Goal: Task Accomplishment & Management: Use online tool/utility

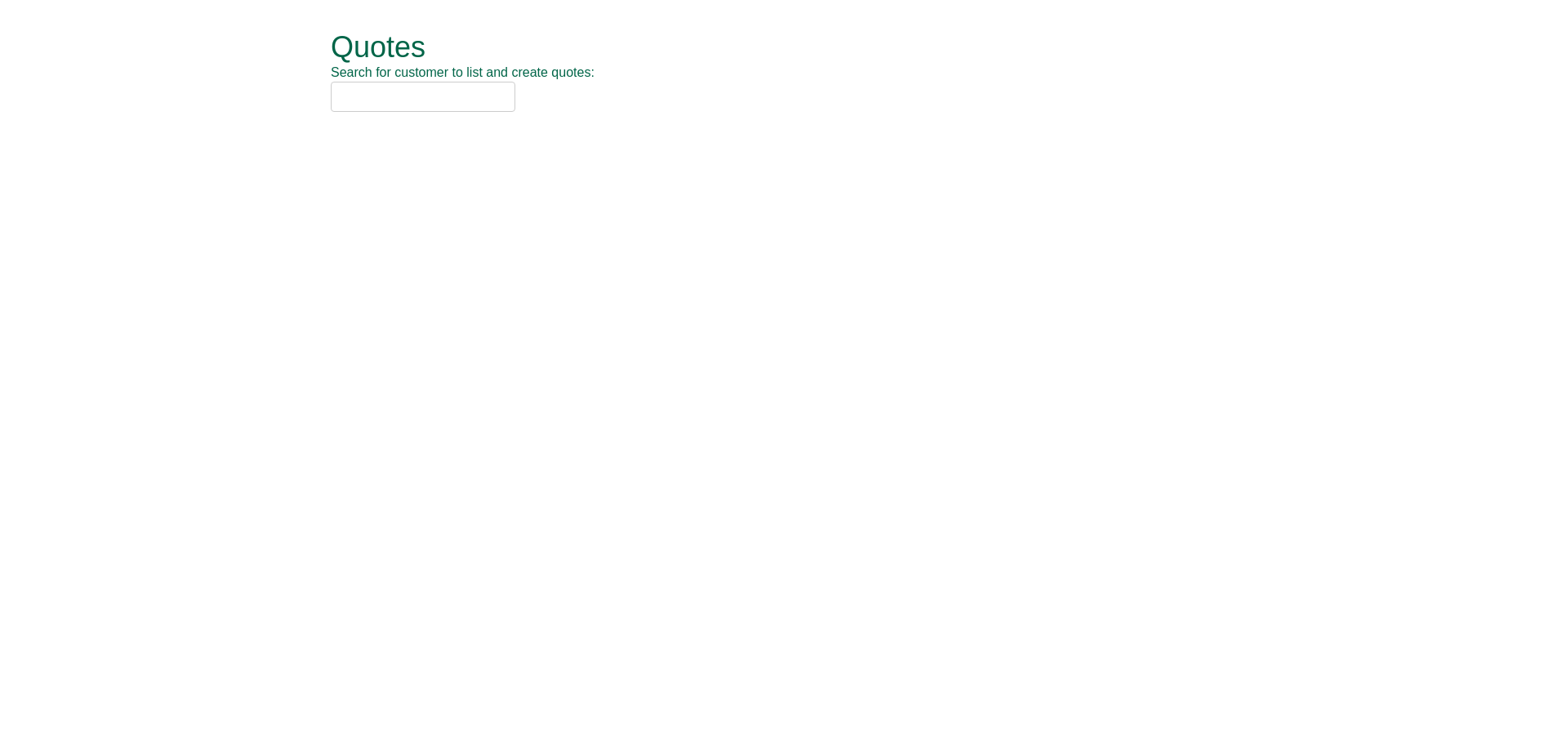
click at [399, 95] on input "text" at bounding box center [423, 96] width 185 height 30
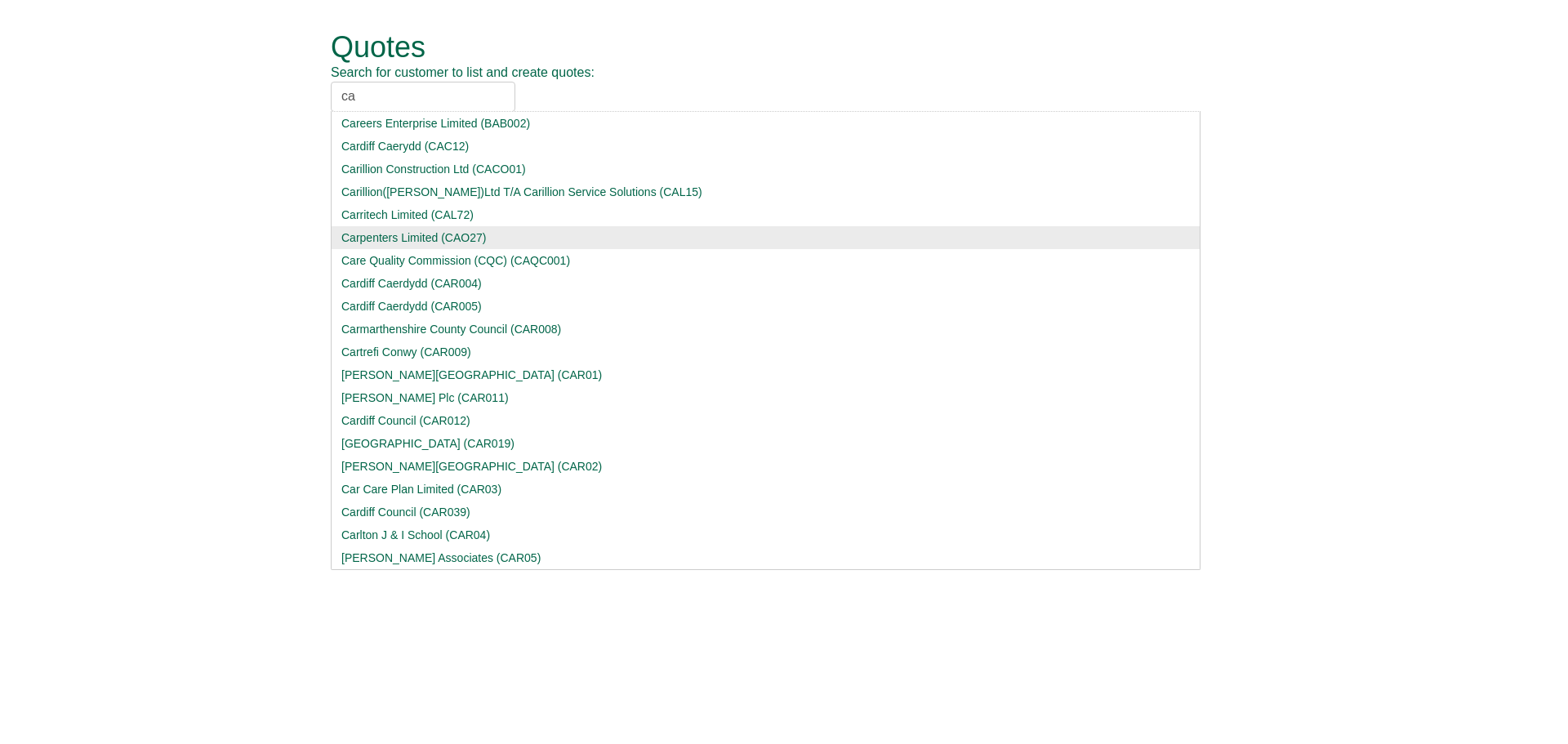
type input "c"
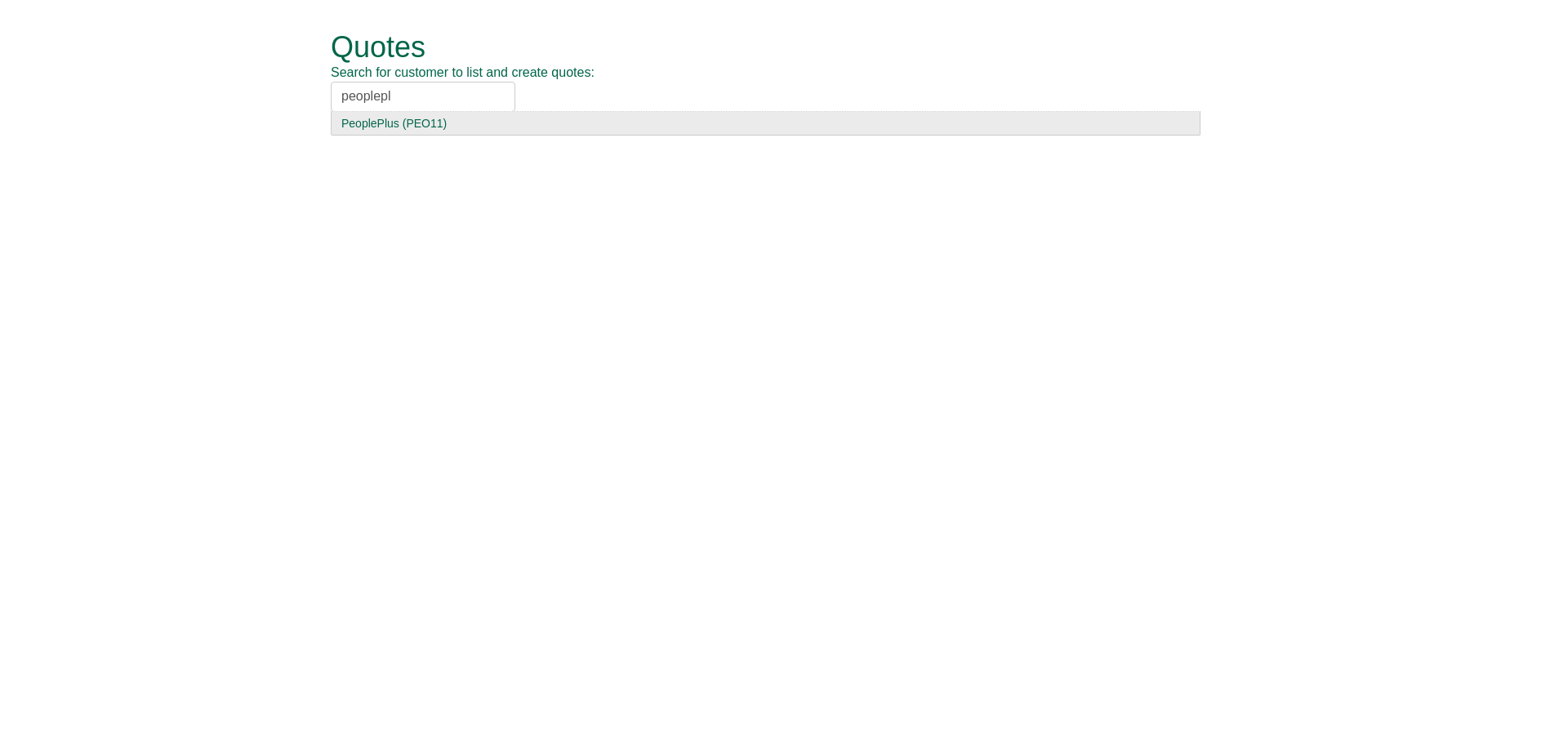
click at [365, 104] on input "peoplepl" at bounding box center [423, 96] width 185 height 30
type input "peoplepl"
click at [365, 126] on div "PeoplePlus (PEO11)" at bounding box center [766, 124] width 848 height 16
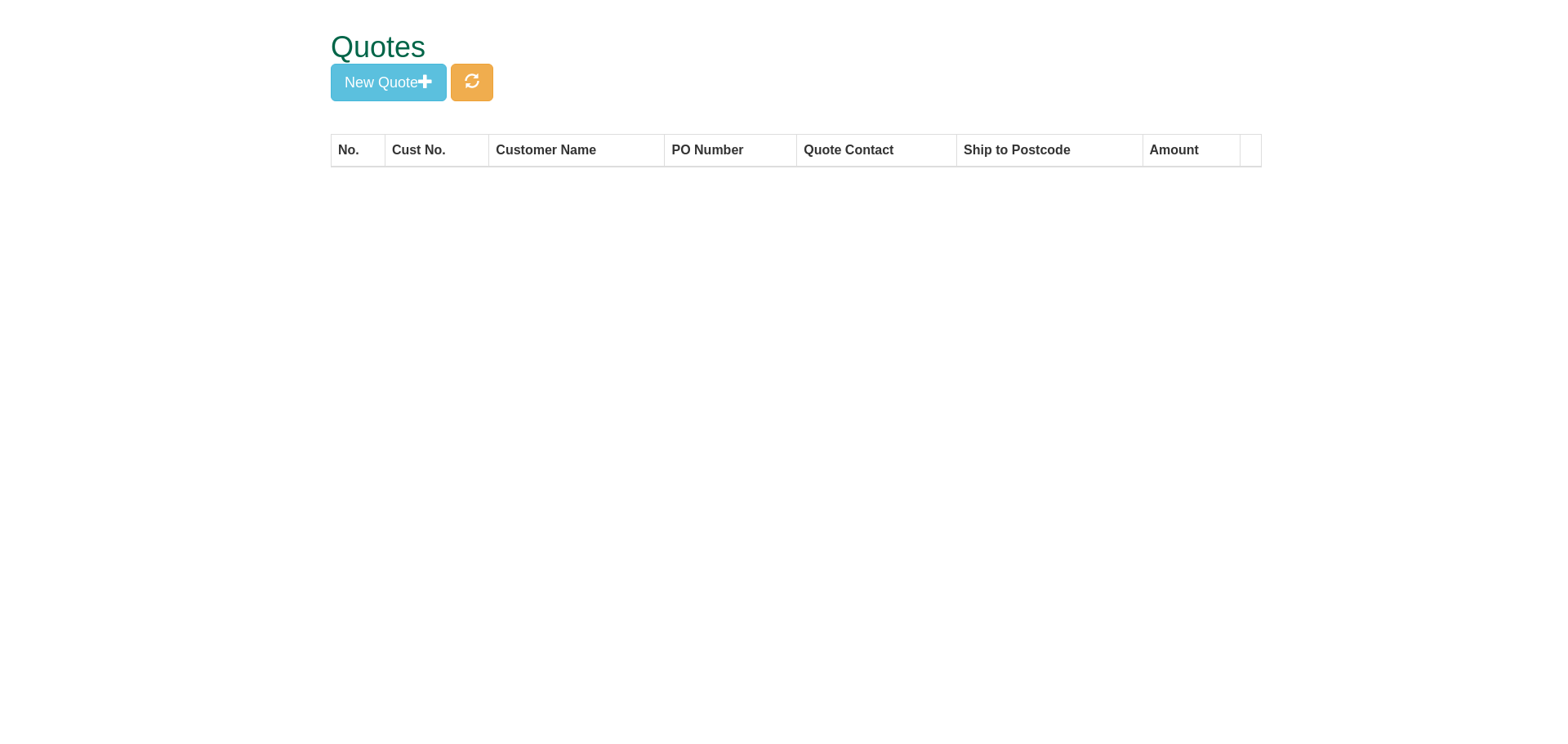
click at [466, 102] on div "Quotes New Quote" at bounding box center [796, 67] width 931 height 134
click at [471, 85] on span "button" at bounding box center [472, 81] width 15 height 15
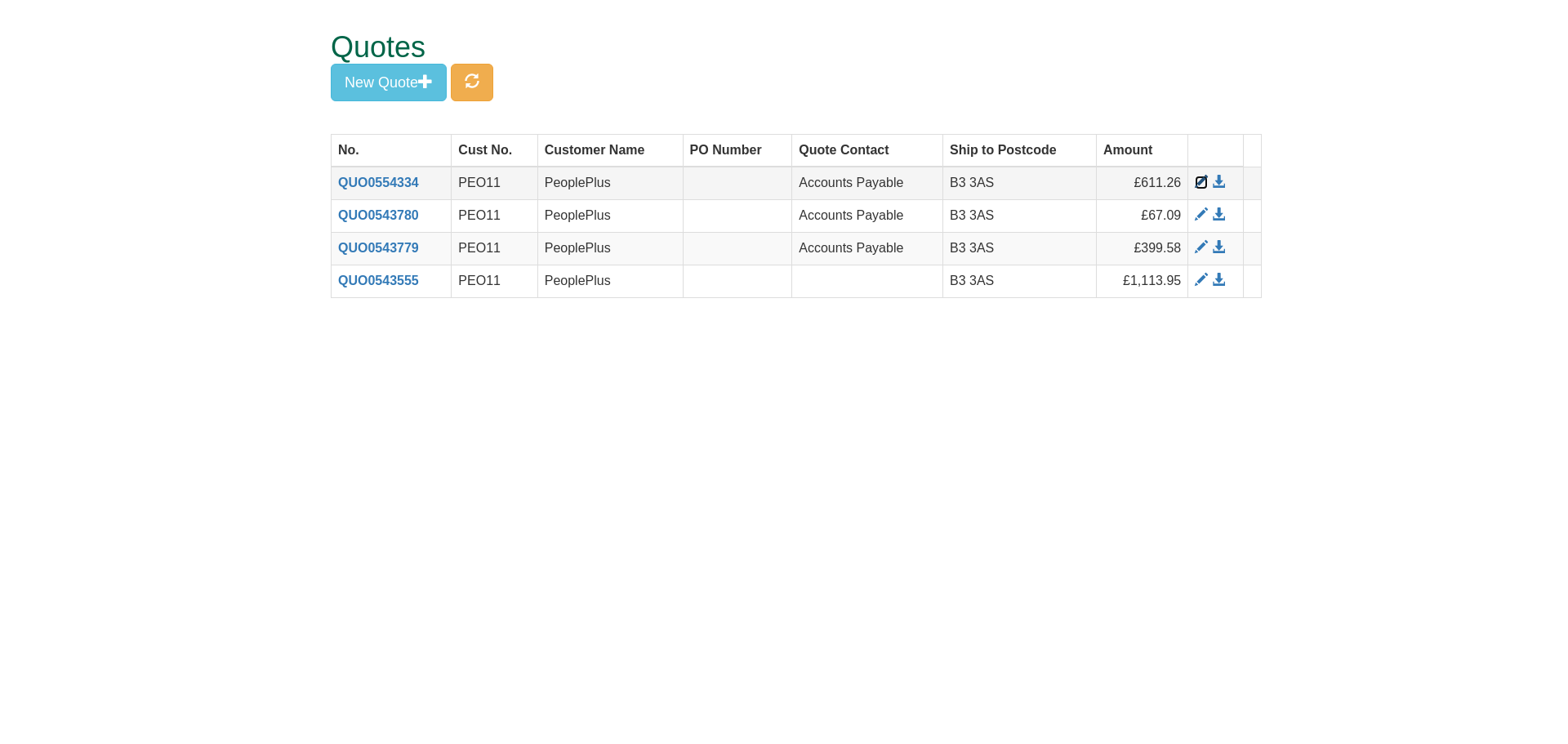
click at [1200, 185] on span at bounding box center [1201, 182] width 13 height 13
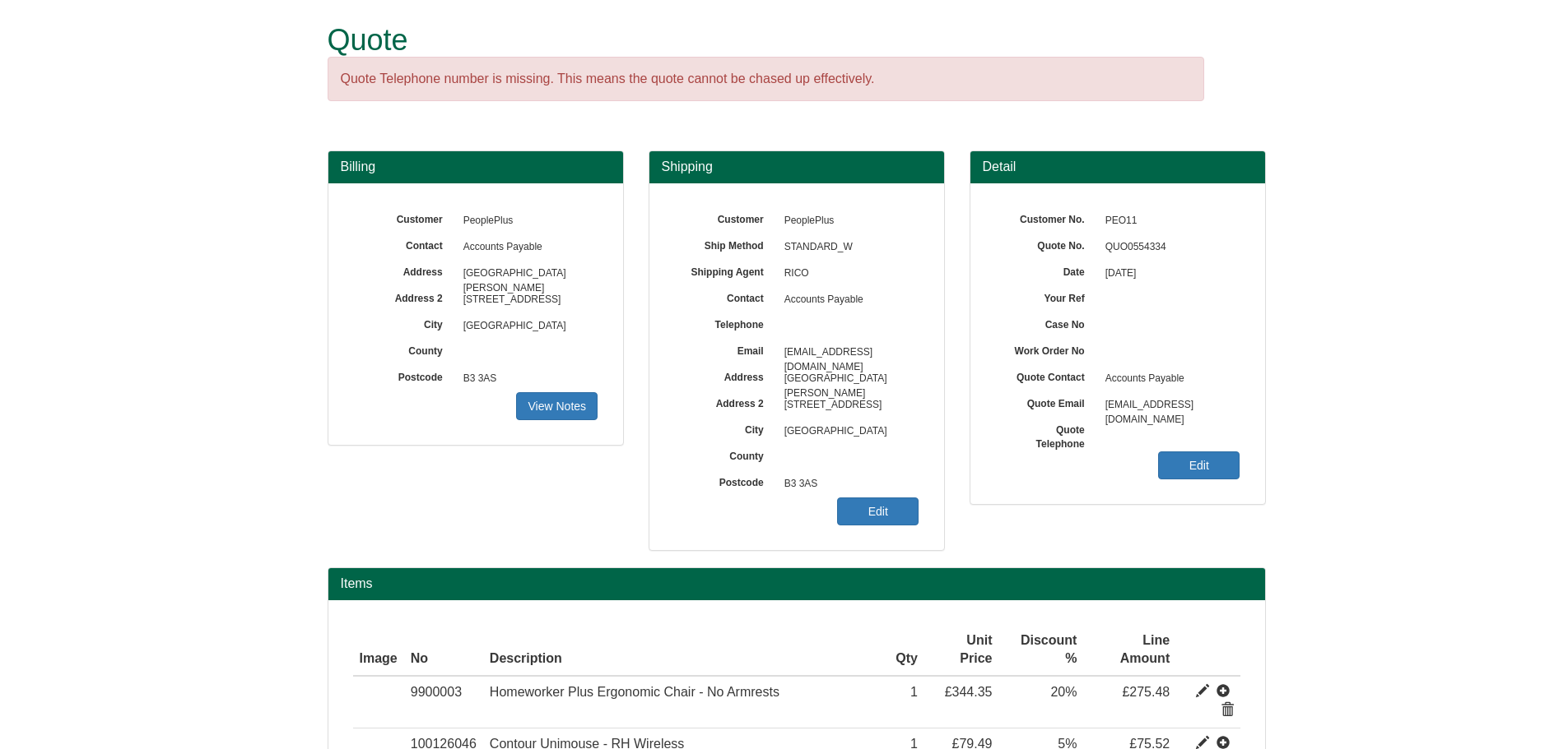
scroll to position [19, 0]
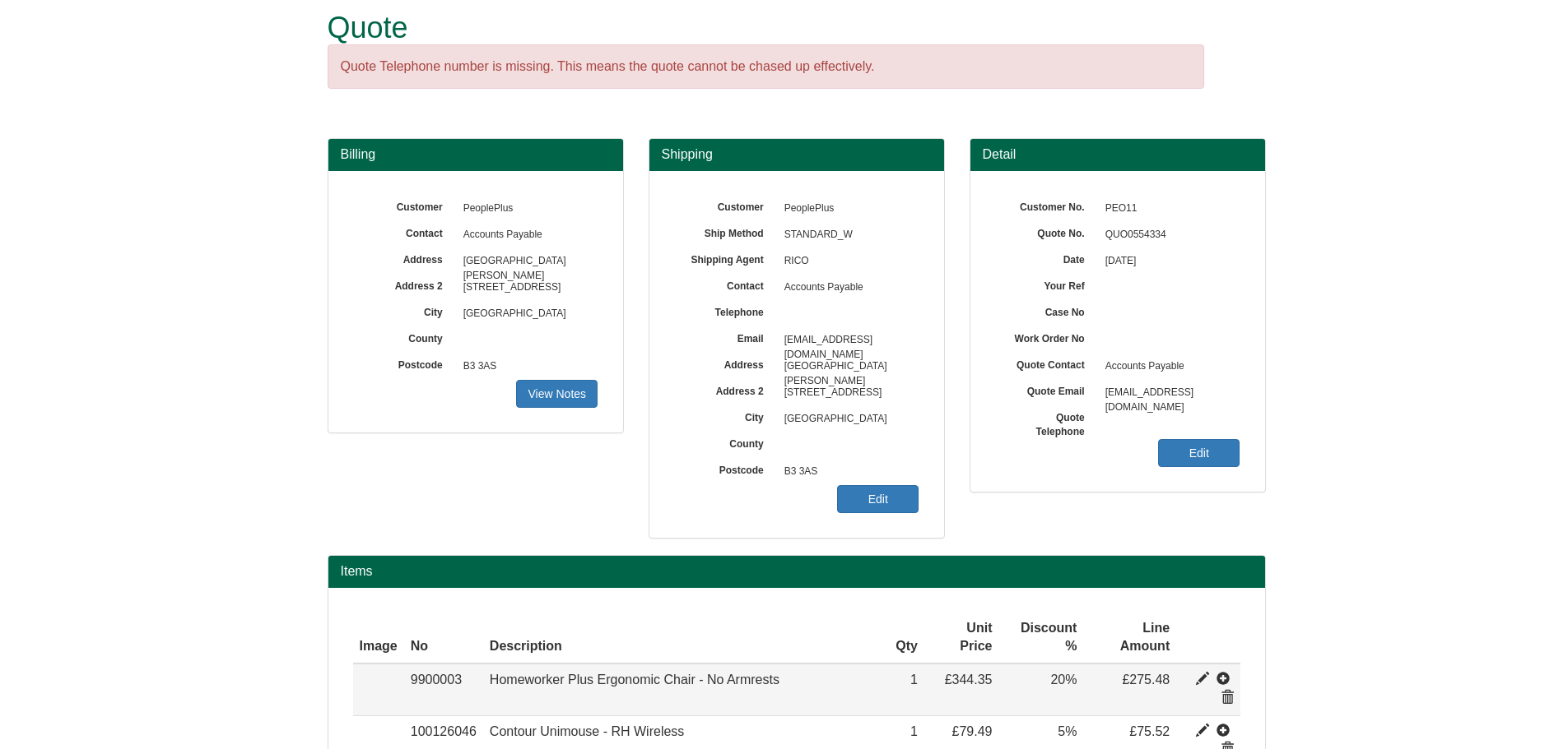
click at [1227, 692] on span at bounding box center [1227, 698] width 13 height 13
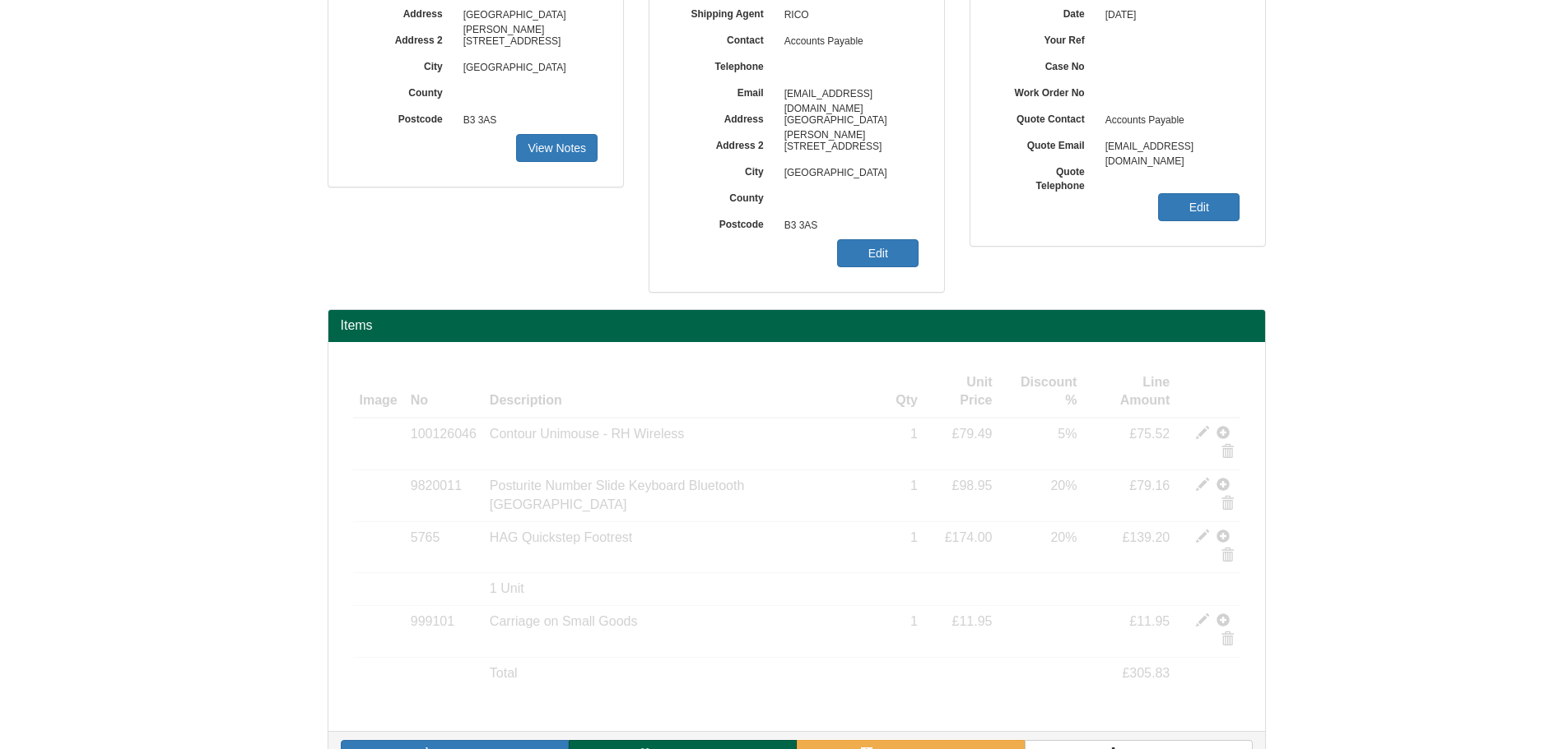
scroll to position [217, 0]
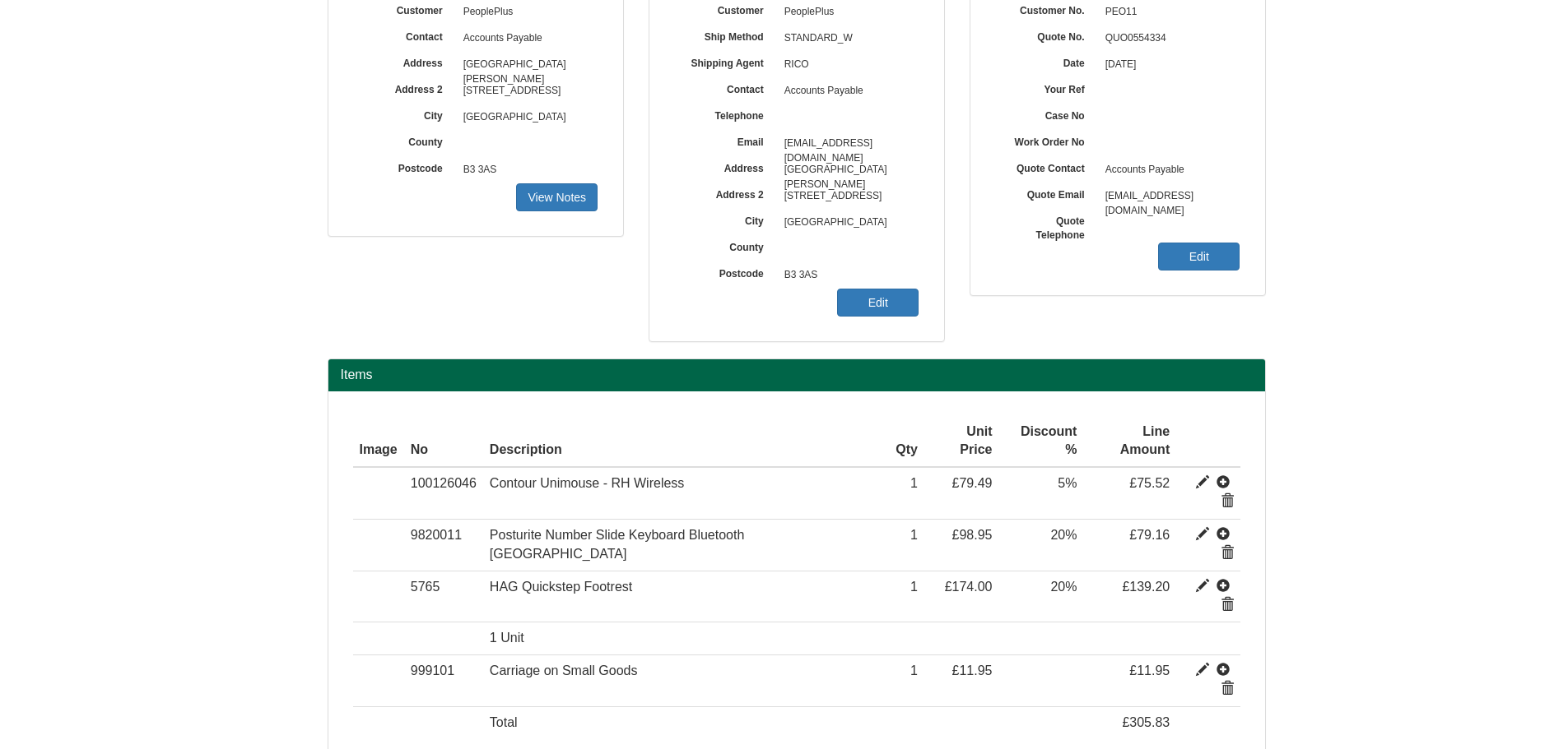
click at [439, 737] on div "Items Image Type No Description Qty Unit Price Discount % Line Amount Item 1001…" at bounding box center [796, 600] width 963 height 484
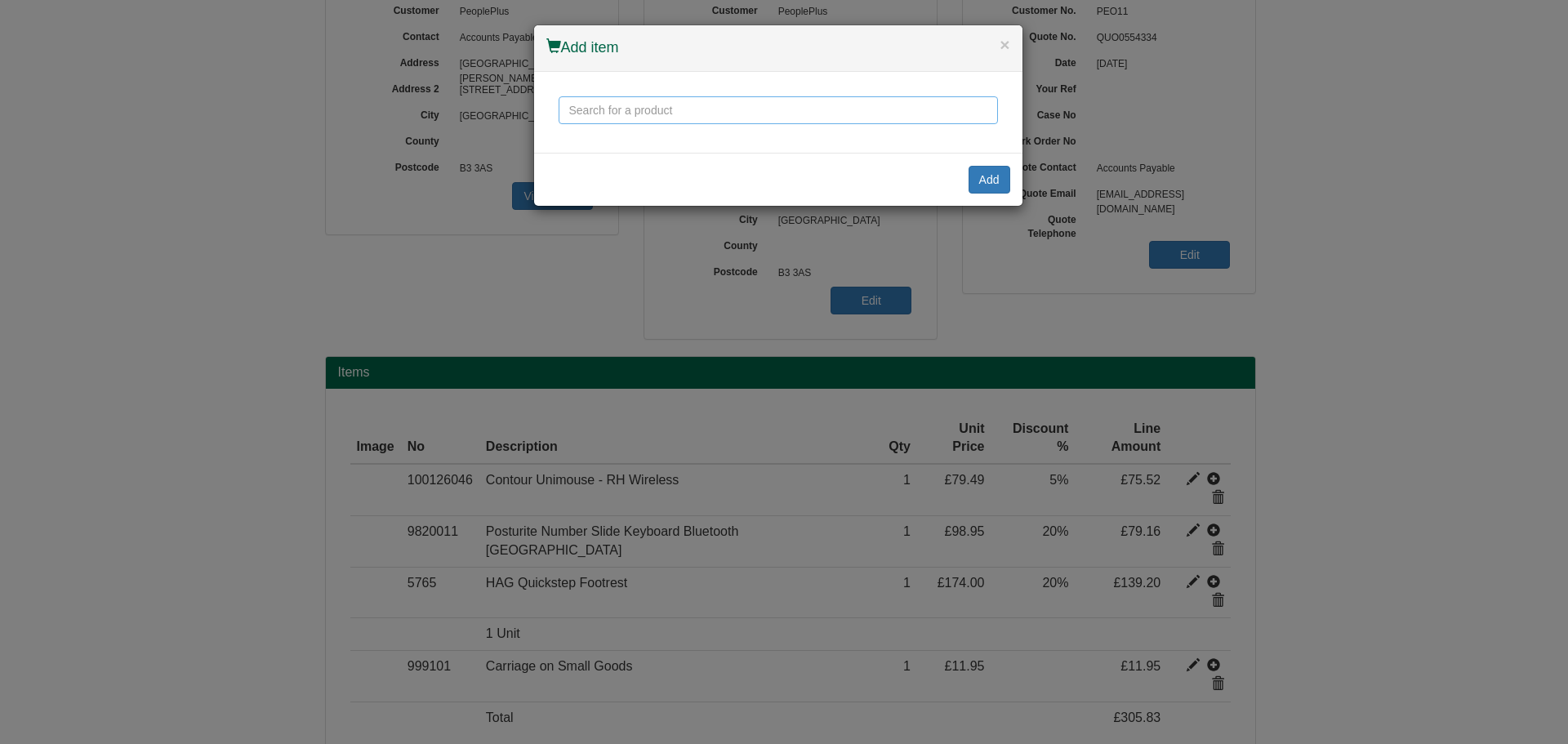
click at [677, 112] on input "text" at bounding box center [779, 110] width 440 height 27
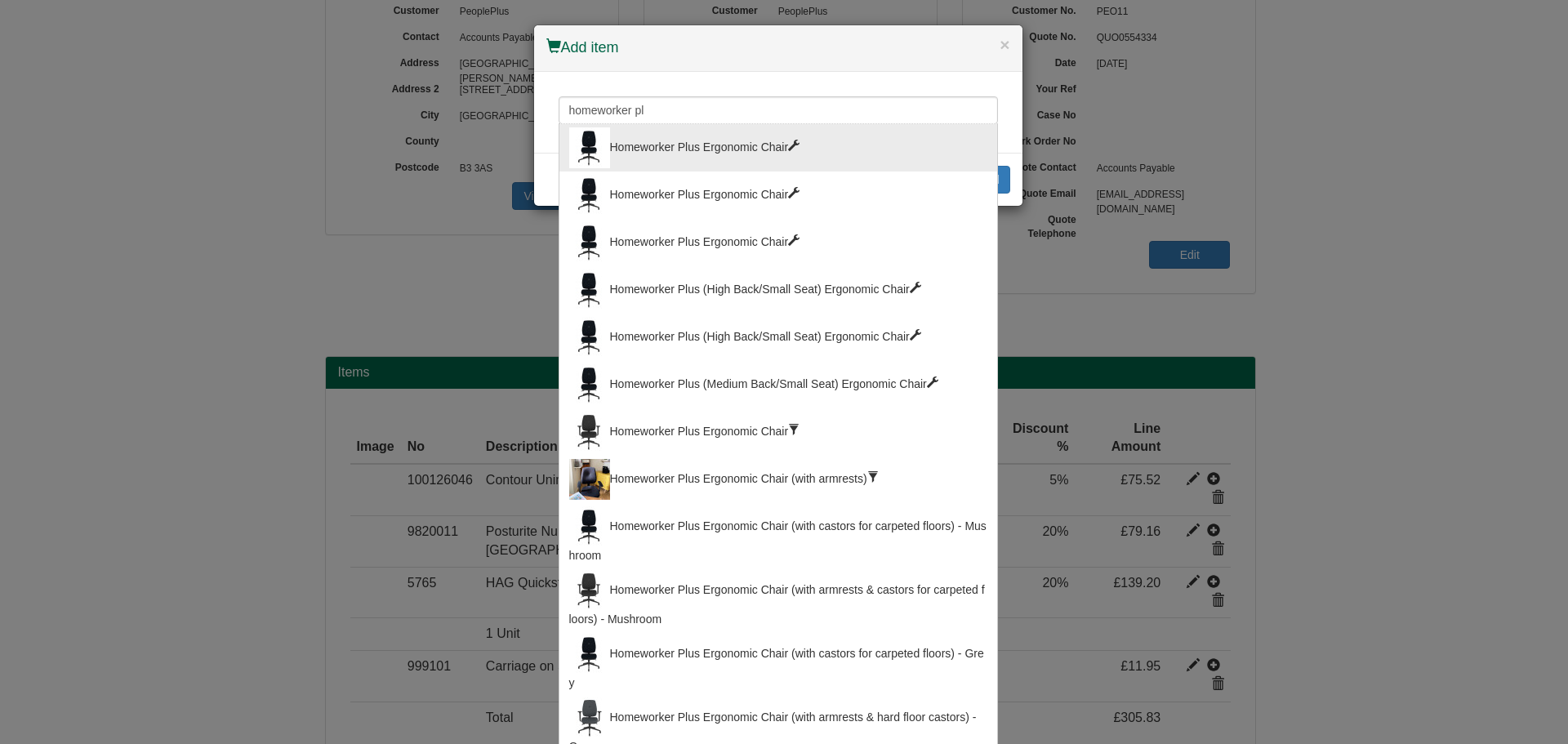
click at [632, 154] on div "Homeworker Plus Ergonomic Chair" at bounding box center [778, 148] width 419 height 41
type input "Homeworker Plus Ergonomic Chair"
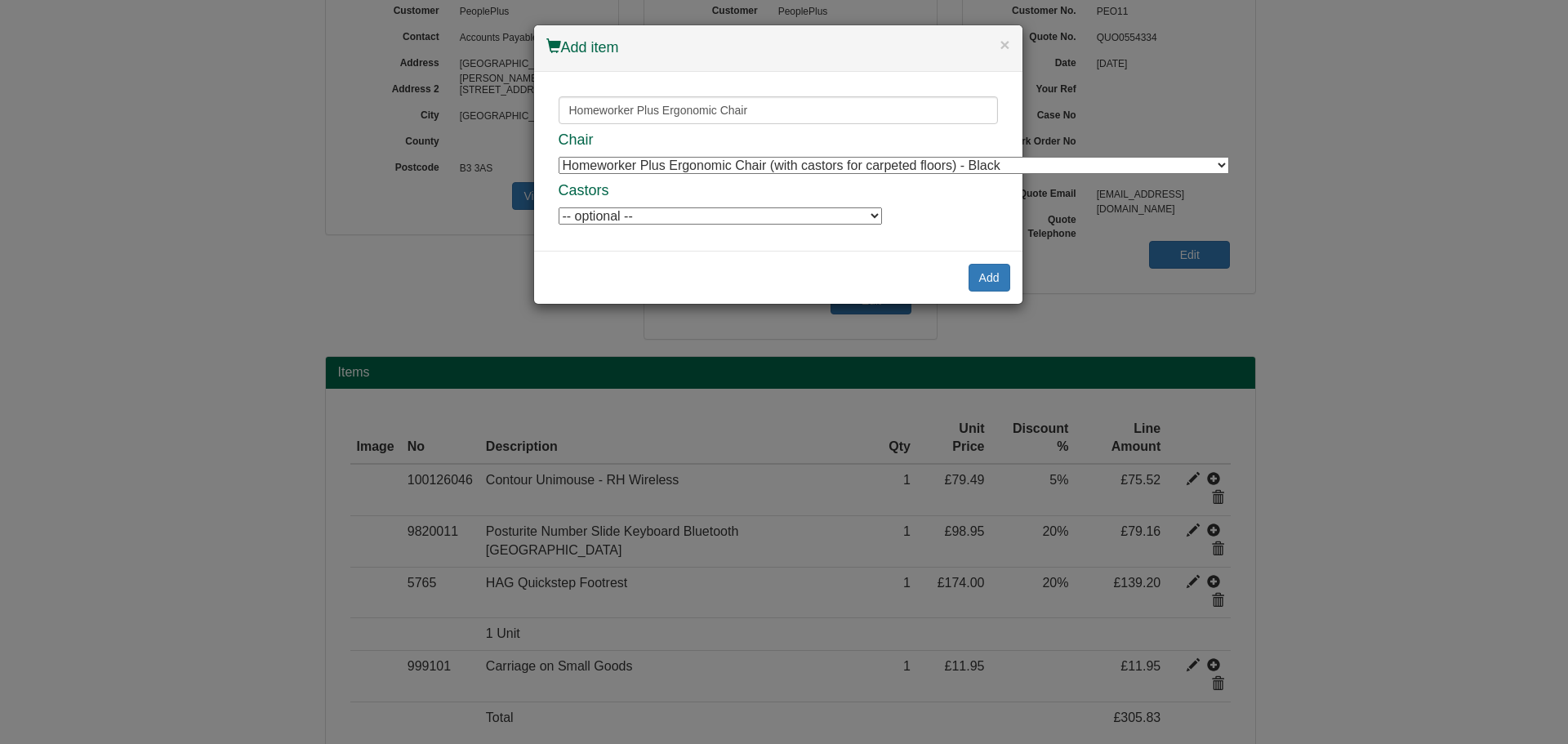
click at [768, 173] on select "Homeworker Plus Ergonomic Chair (with castors for carpeted floors) - Black Home…" at bounding box center [894, 165] width 670 height 17
select select "9900004"
click at [559, 157] on select "Homeworker Plus Ergonomic Chair (with castors for carpeted floors) - Black Home…" at bounding box center [894, 165] width 670 height 17
click at [984, 285] on button "Add" at bounding box center [988, 278] width 41 height 27
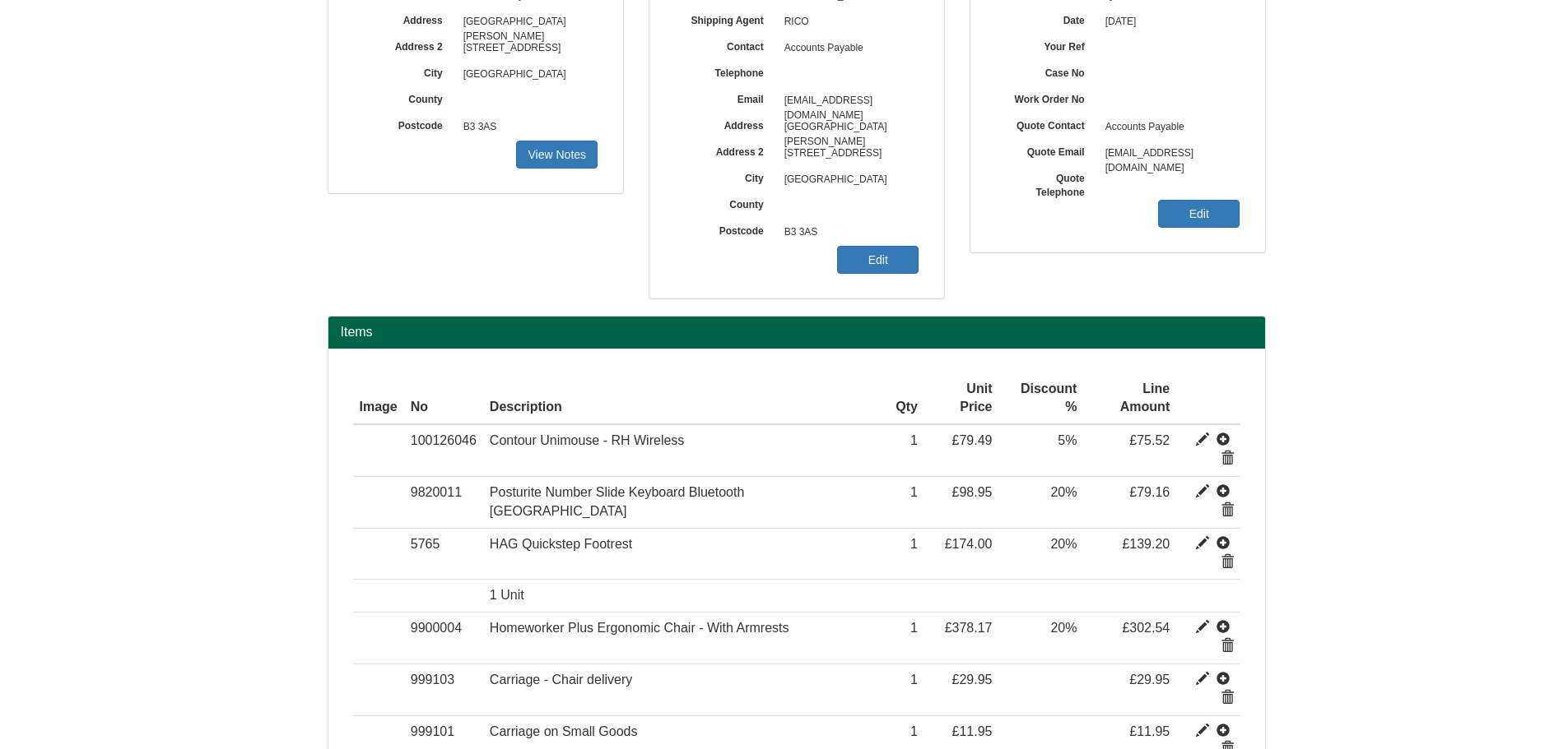
scroll to position [281, 0]
